Goal: Information Seeking & Learning: Check status

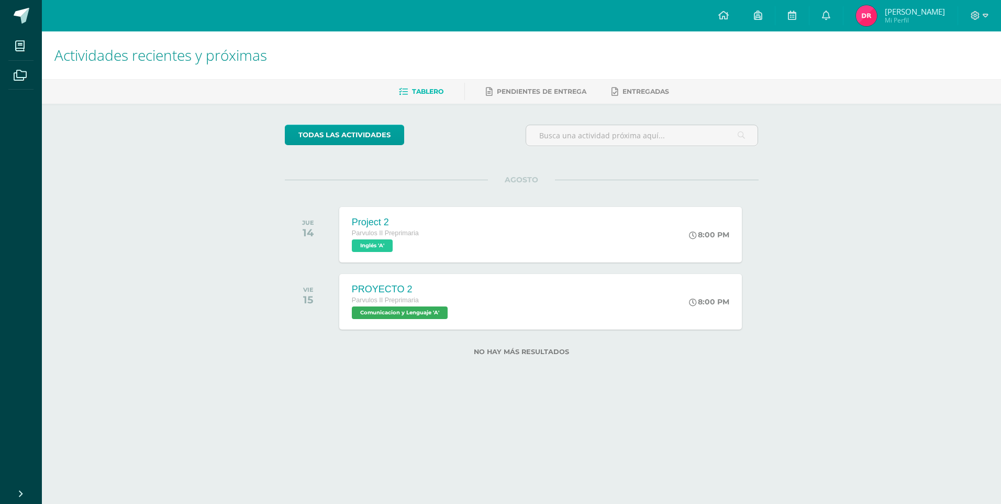
click at [894, 14] on span "[PERSON_NAME]" at bounding box center [915, 11] width 60 height 10
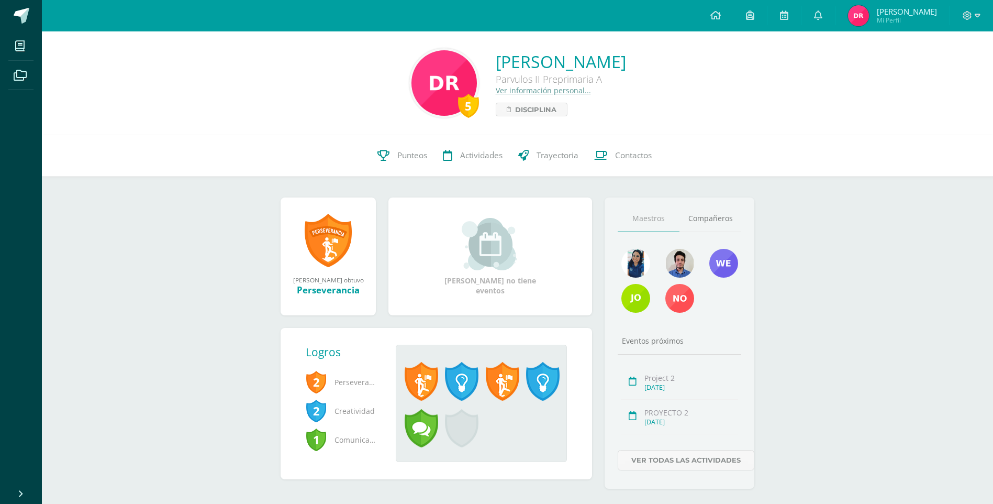
scroll to position [18, 0]
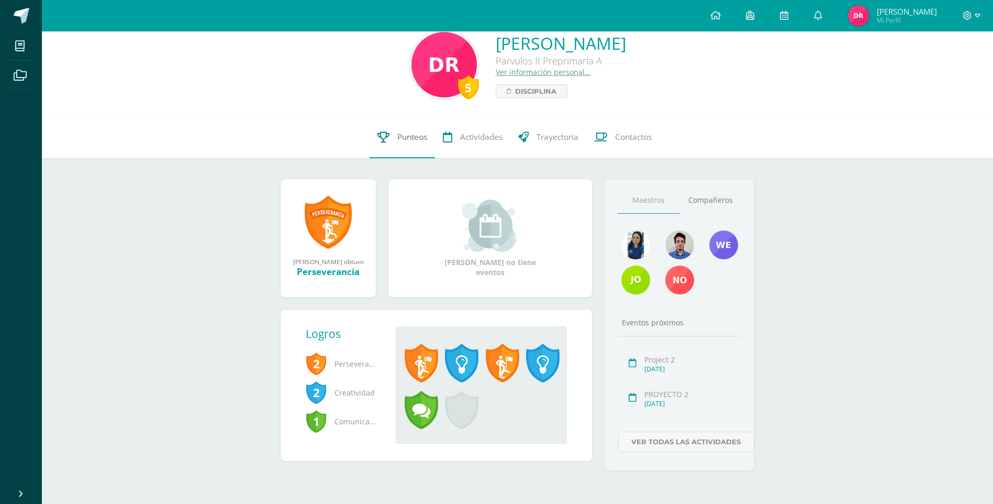
click at [416, 140] on span "Punteos" at bounding box center [412, 136] width 30 height 11
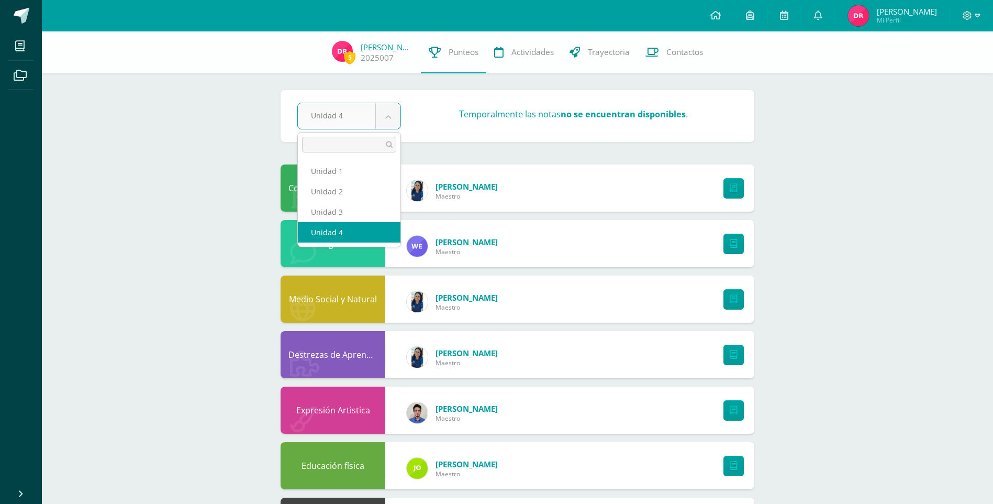
click at [392, 115] on body "Mis cursos Archivos Cerrar panel Computación Parvulos II Preprimaria "A" Comuni…" at bounding box center [496, 283] width 993 height 566
select select "Unidad 1"
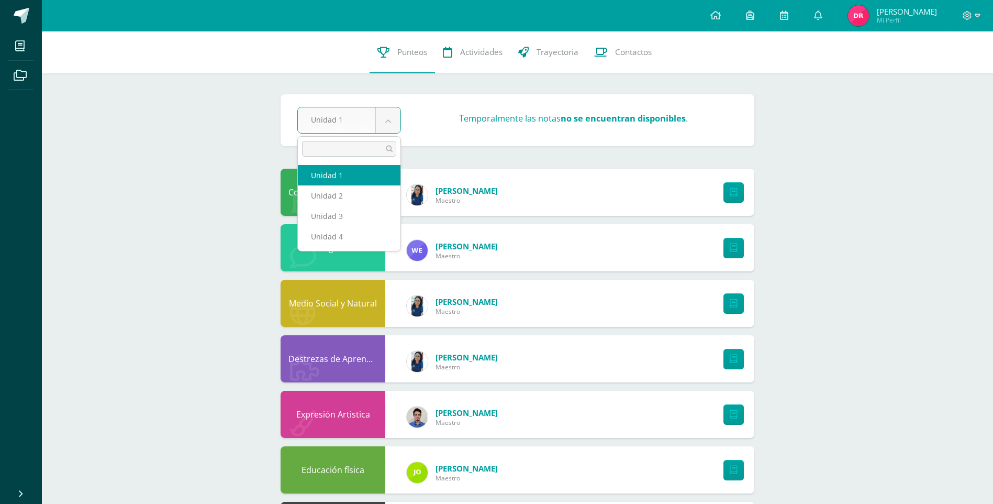
click at [395, 124] on body "Mis cursos Archivos Cerrar panel Computación Parvulos II Preprimaria "A" Comuni…" at bounding box center [496, 285] width 993 height 570
select select "Unidad 2"
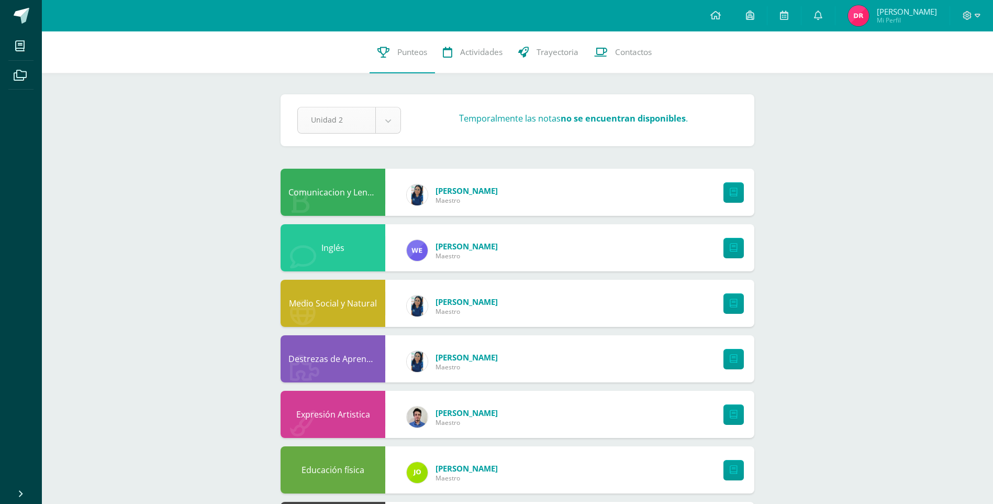
click at [386, 117] on body "Mis cursos Archivos Cerrar panel Computación Parvulos II Preprimaria "A" Comuni…" at bounding box center [496, 285] width 993 height 570
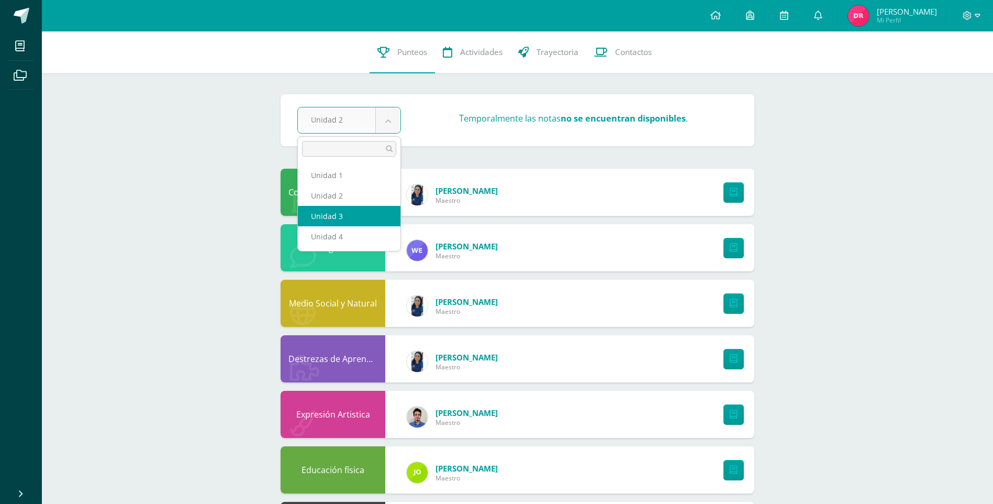
select select "Unidad 3"
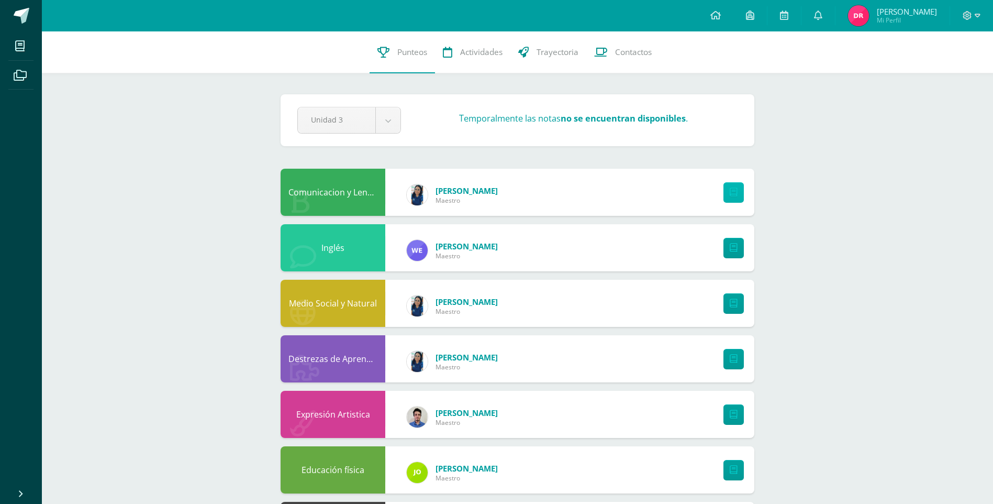
click at [734, 192] on icon at bounding box center [734, 192] width 8 height 9
click at [385, 121] on body "Mis cursos Archivos Cerrar panel Computación Parvulos II Preprimaria "A" Comuni…" at bounding box center [496, 285] width 993 height 570
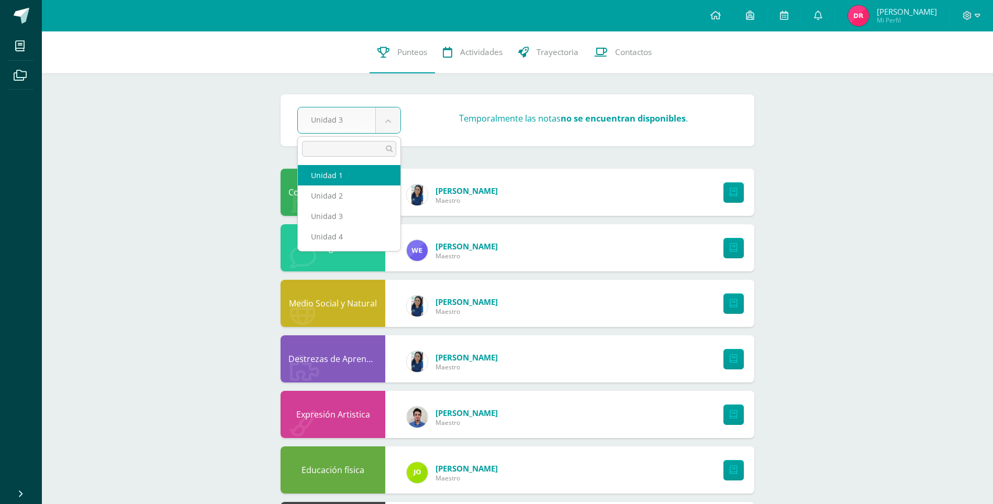
select select "Unidad 1"
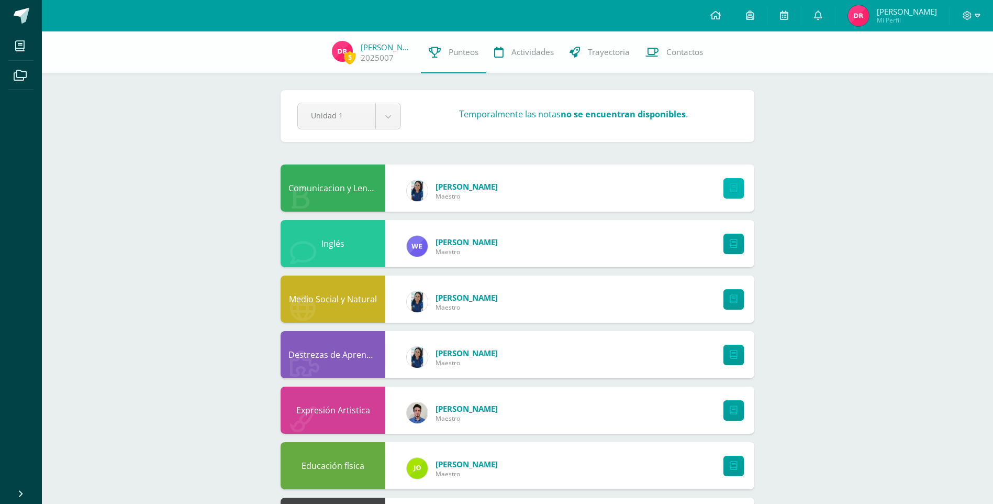
click at [738, 186] on link at bounding box center [734, 188] width 20 height 20
click at [735, 243] on icon at bounding box center [734, 243] width 8 height 9
click at [732, 410] on icon at bounding box center [734, 410] width 8 height 9
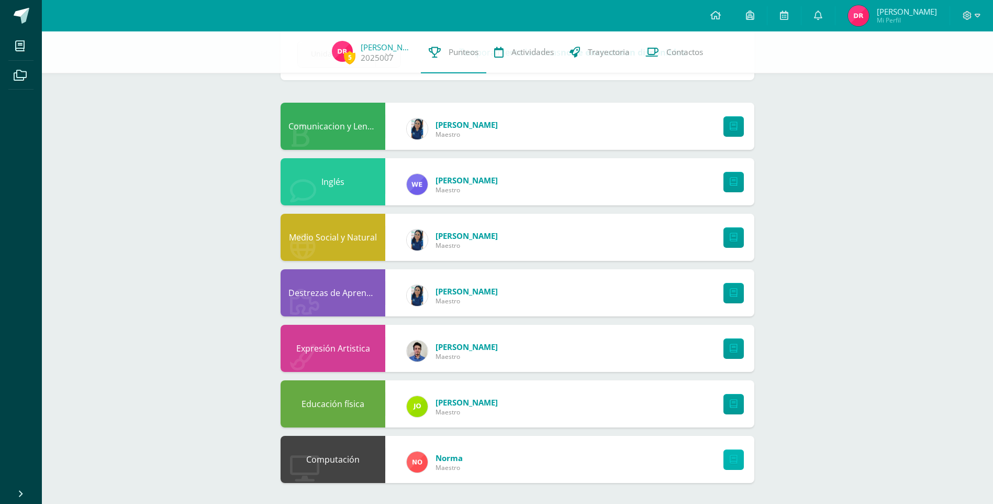
click at [728, 463] on link at bounding box center [734, 459] width 20 height 20
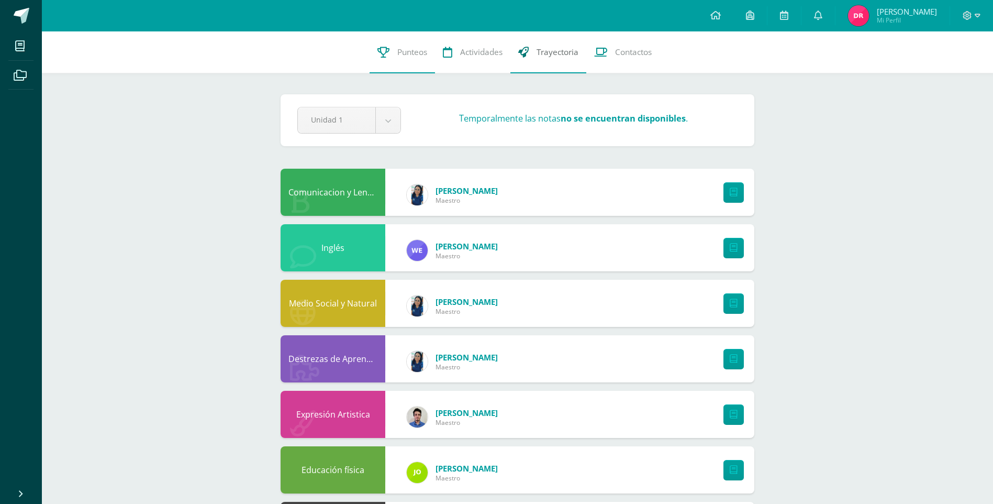
click at [538, 51] on span "Trayectoria" at bounding box center [558, 52] width 42 height 11
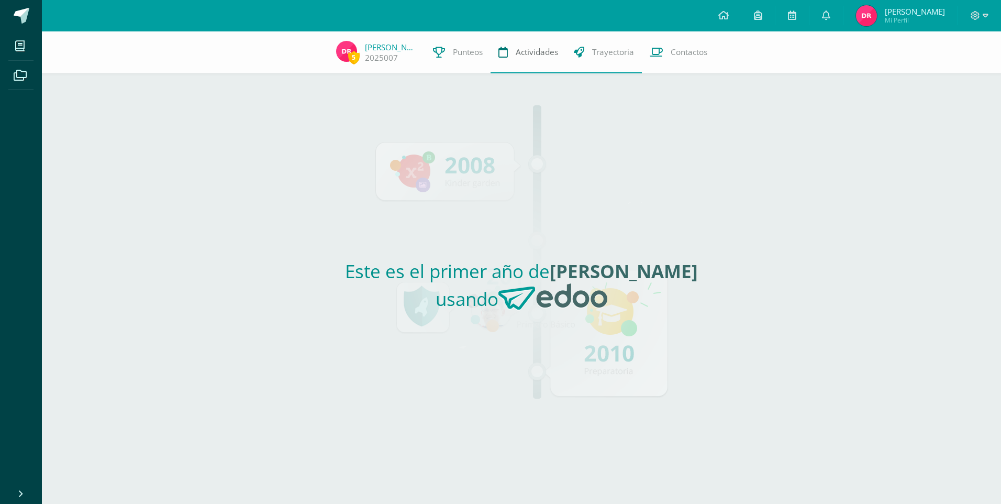
click at [534, 46] on link "Actividades" at bounding box center [528, 52] width 75 height 42
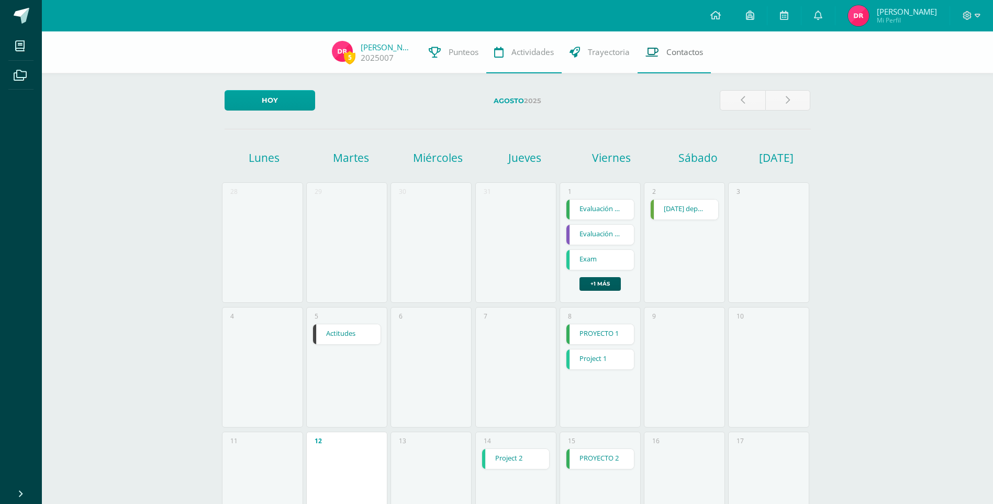
click at [679, 51] on span "Contactos" at bounding box center [685, 52] width 37 height 11
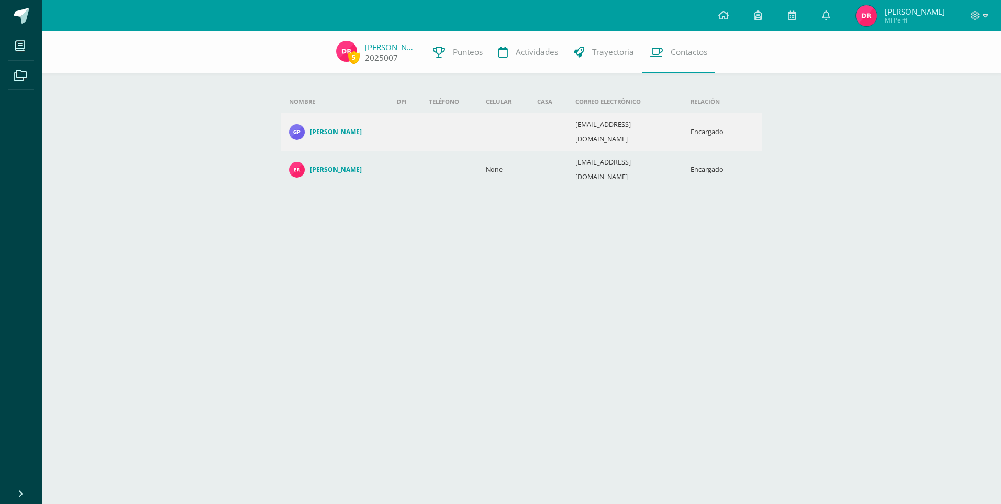
click at [373, 48] on link "[PERSON_NAME]" at bounding box center [391, 47] width 52 height 10
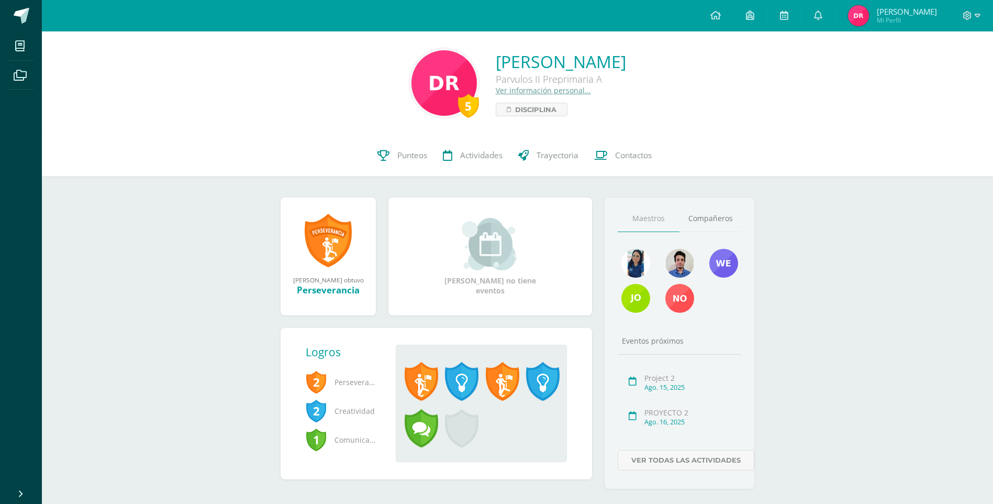
scroll to position [18, 0]
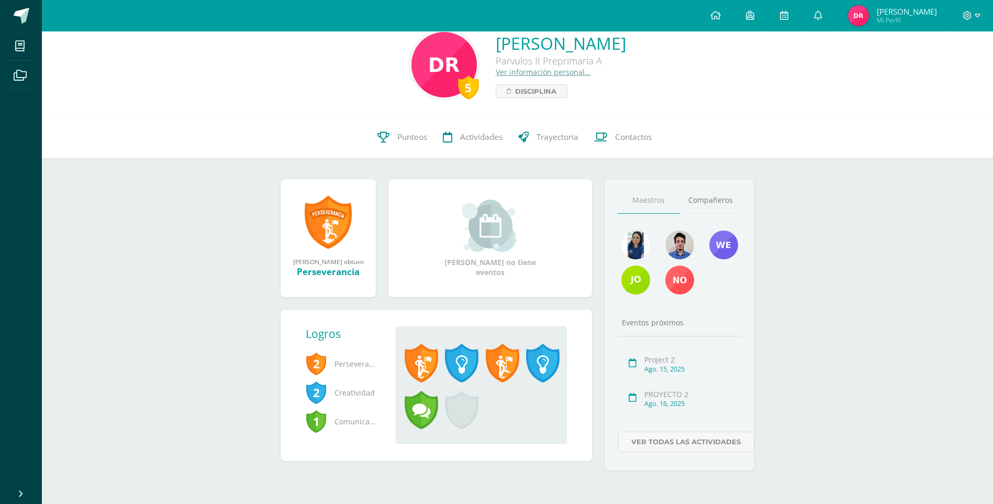
click at [489, 256] on div "Daniela Alejandra no tiene eventos" at bounding box center [490, 238] width 105 height 77
click at [701, 15] on link at bounding box center [716, 15] width 36 height 31
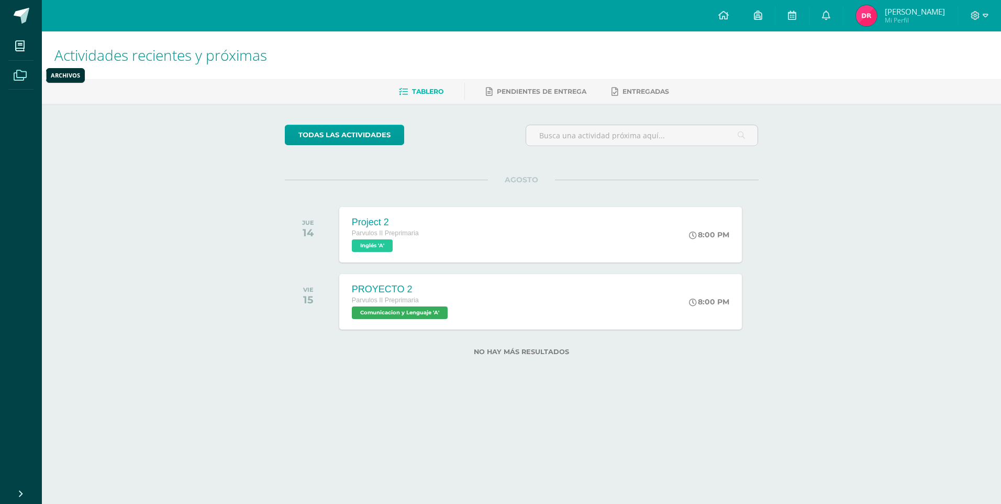
click at [24, 77] on icon at bounding box center [20, 75] width 13 height 10
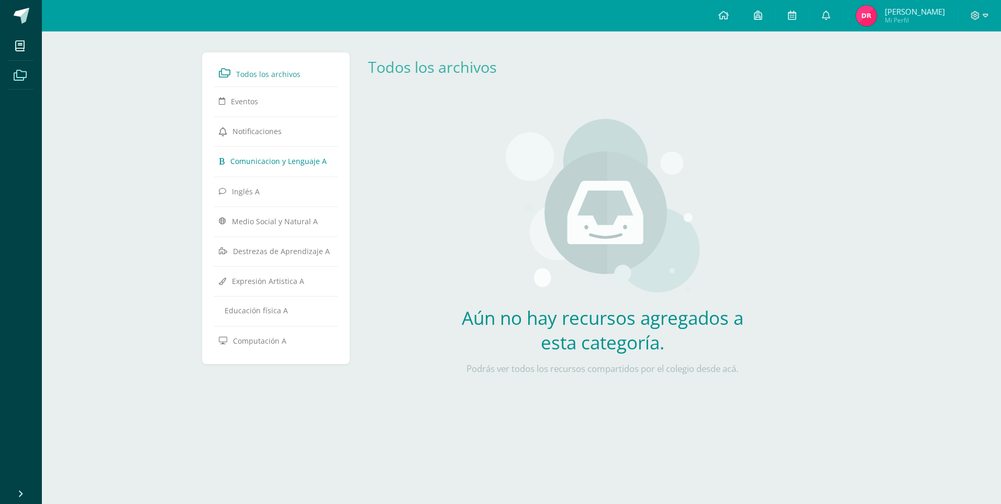
click at [268, 162] on span "Comunicacion y Lenguaje A" at bounding box center [278, 161] width 96 height 10
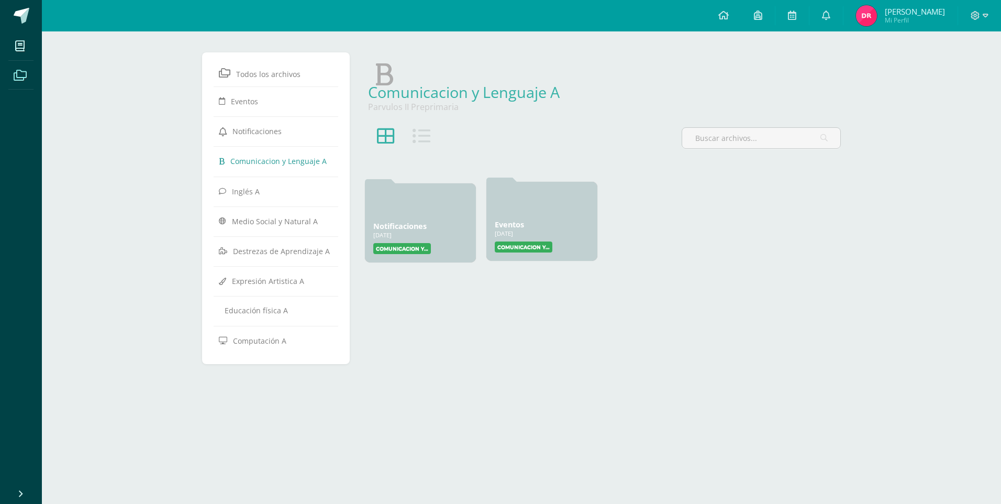
click at [542, 213] on div at bounding box center [542, 202] width 94 height 25
click at [540, 247] on label "Comunicacion y Lenguaje" at bounding box center [524, 246] width 58 height 11
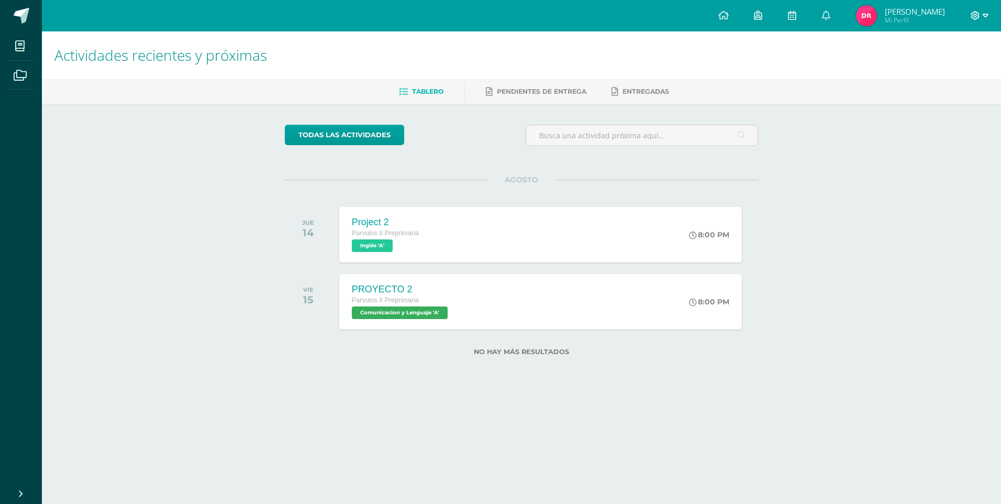
click at [979, 16] on icon at bounding box center [975, 15] width 9 height 9
click at [952, 56] on span "Configuración" at bounding box center [953, 56] width 49 height 10
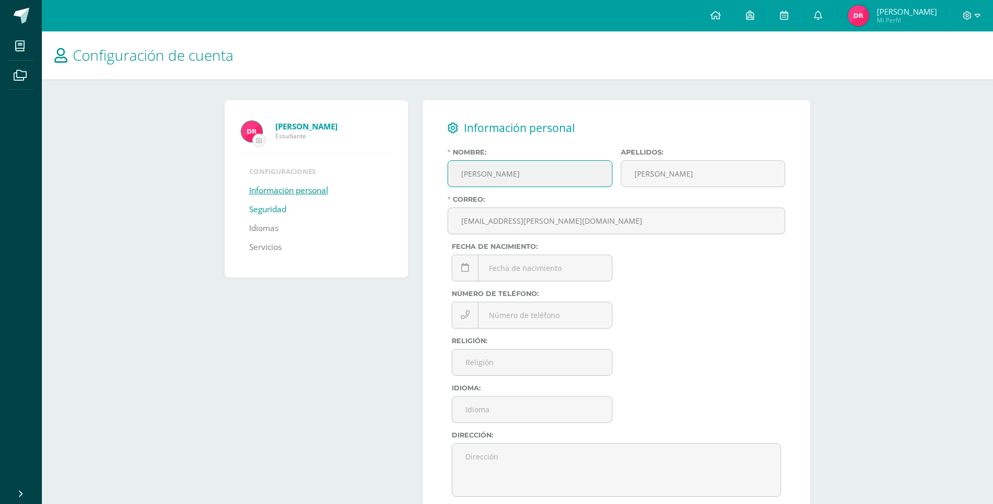
click at [262, 207] on link "Seguridad" at bounding box center [267, 209] width 37 height 19
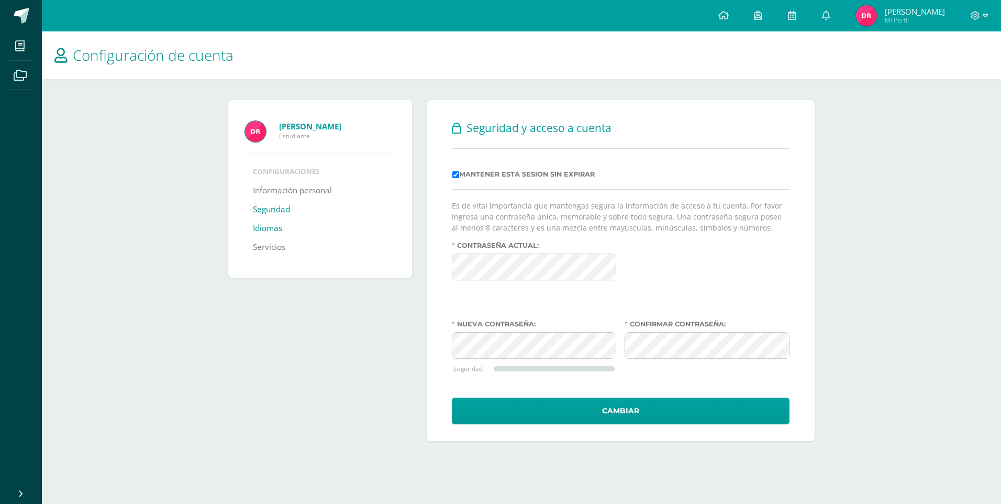
click at [276, 225] on link "Idiomas" at bounding box center [267, 228] width 29 height 19
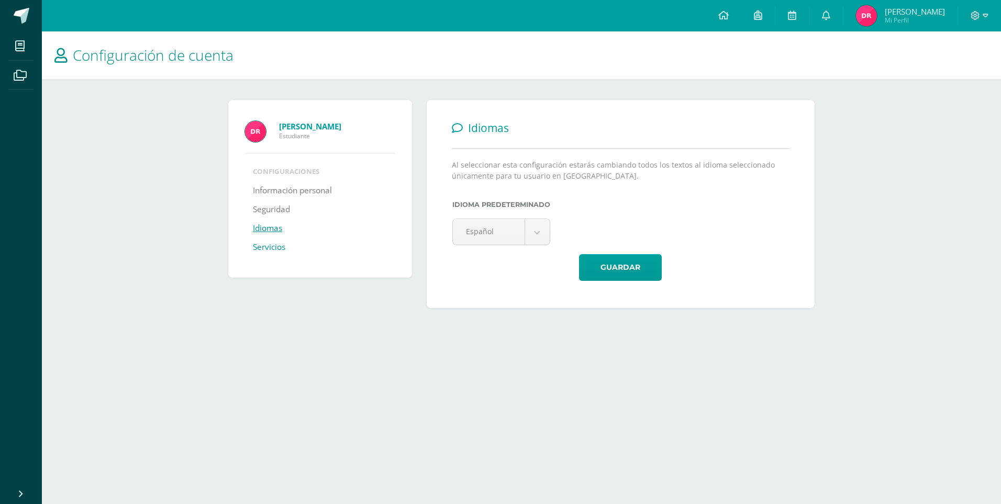
click at [269, 246] on link "Servicios" at bounding box center [269, 247] width 32 height 19
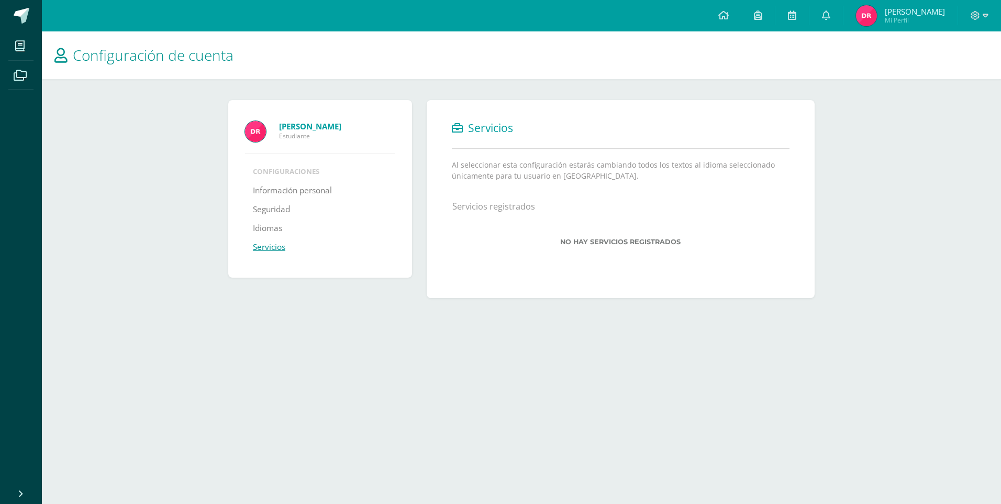
click at [275, 248] on link "Servicios" at bounding box center [269, 247] width 32 height 19
click at [724, 17] on icon at bounding box center [723, 14] width 10 height 9
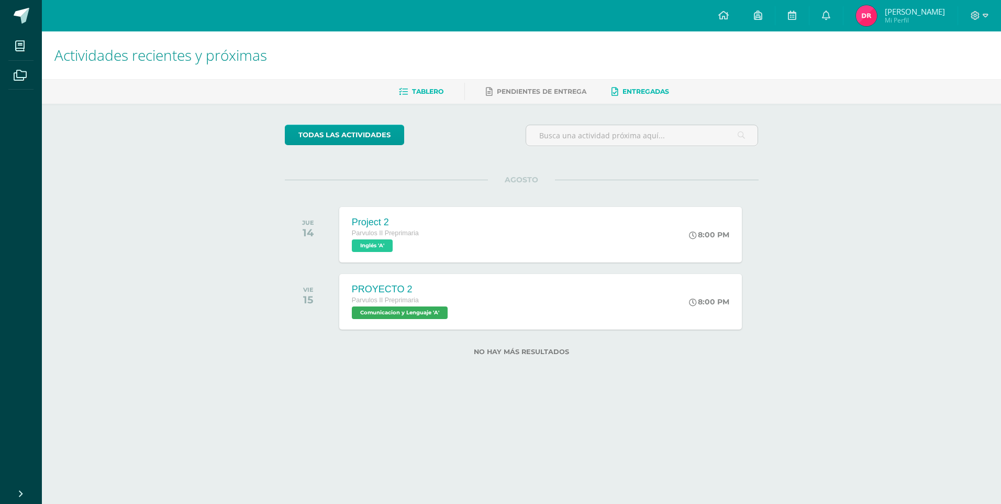
click at [634, 93] on span "Entregadas" at bounding box center [646, 91] width 47 height 8
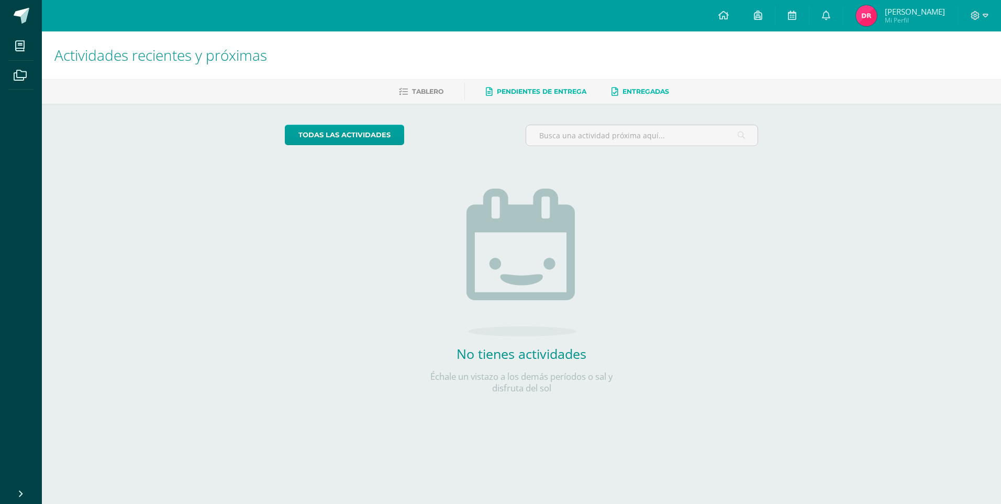
click at [530, 90] on span "Pendientes de entrega" at bounding box center [542, 91] width 90 height 8
click at [758, 19] on icon at bounding box center [758, 14] width 8 height 9
click at [792, 13] on icon at bounding box center [792, 14] width 8 height 9
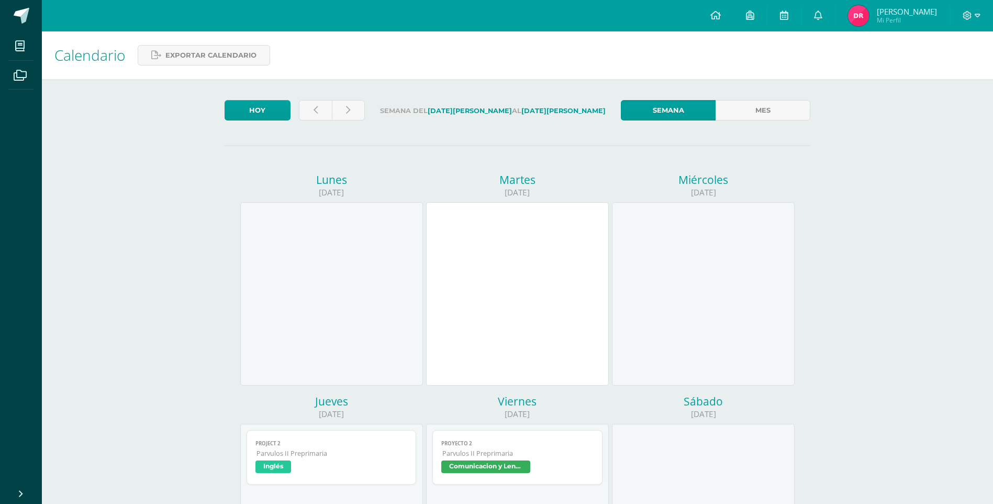
click at [884, 19] on span "Mi Perfil" at bounding box center [907, 20] width 60 height 9
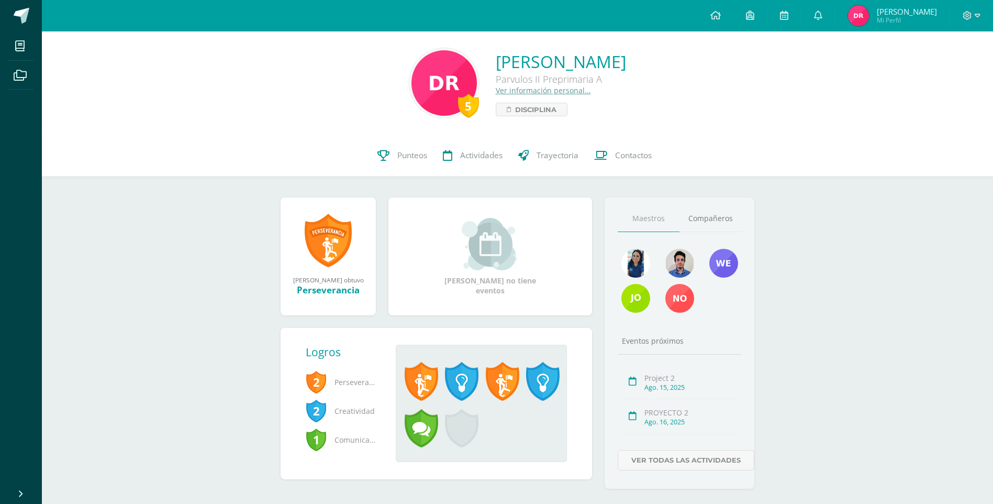
scroll to position [18, 0]
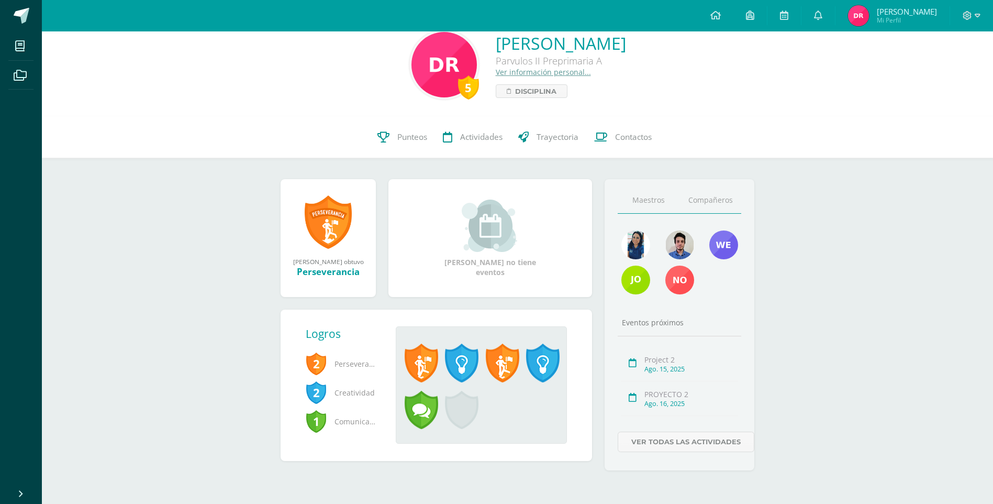
click at [707, 200] on link "Compañeros" at bounding box center [711, 200] width 62 height 27
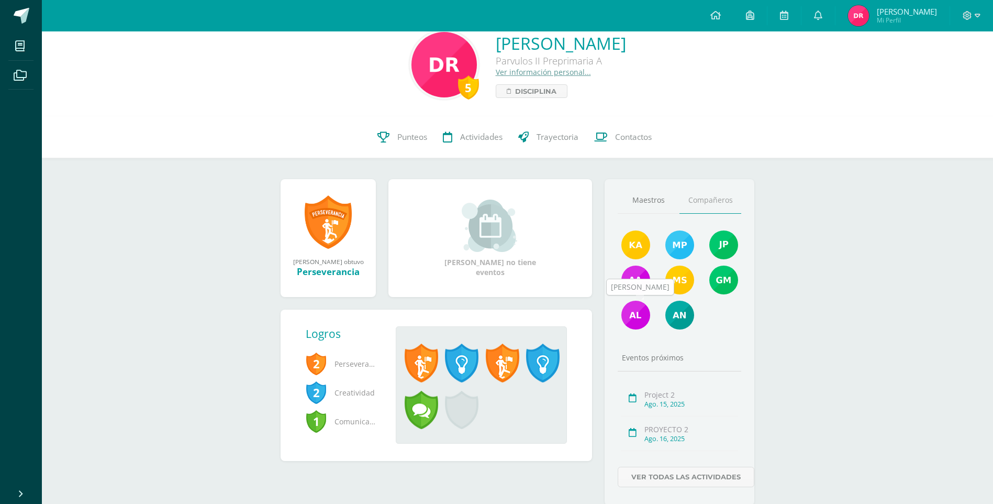
scroll to position [53, 0]
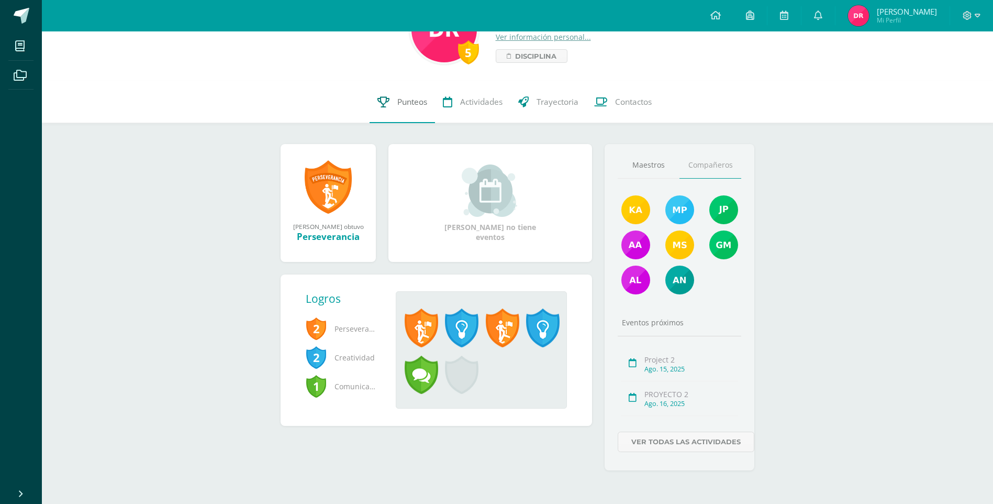
click at [402, 97] on span "Punteos" at bounding box center [412, 101] width 30 height 11
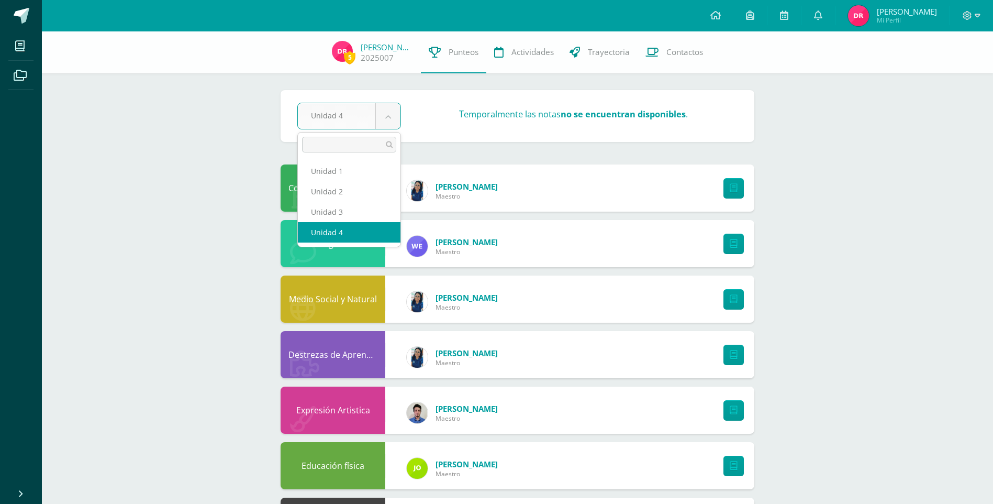
click at [391, 107] on body "Mis cursos Archivos Cerrar panel Computación Parvulos II Preprimaria "A" Comuni…" at bounding box center [496, 283] width 993 height 566
select select "Unidad 3"
click at [390, 113] on body "Mis cursos Archivos Cerrar panel Computación Parvulos II Preprimaria "A" Comuni…" at bounding box center [496, 283] width 993 height 566
select select "Unidad 2"
